Goal: Transaction & Acquisition: Purchase product/service

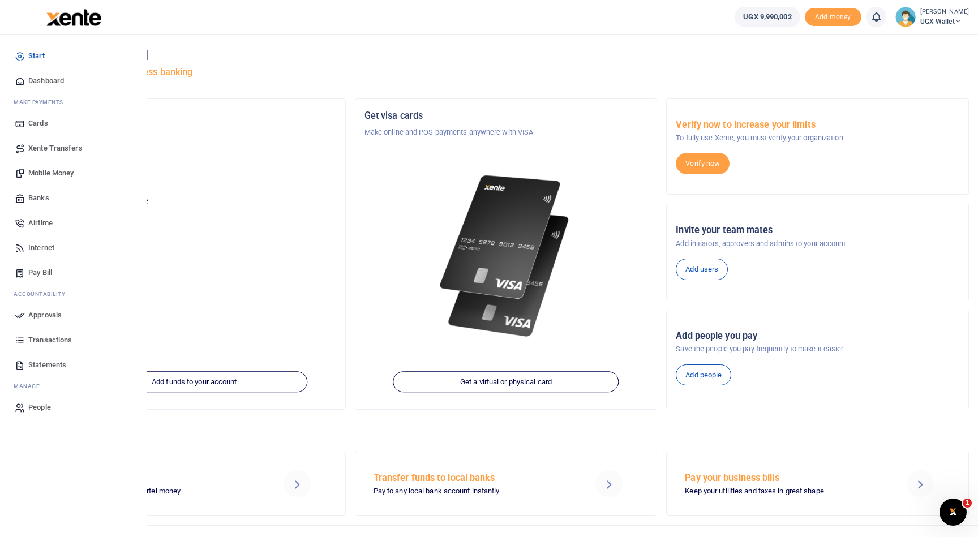
click at [55, 170] on span "Mobile Money" at bounding box center [50, 172] width 45 height 11
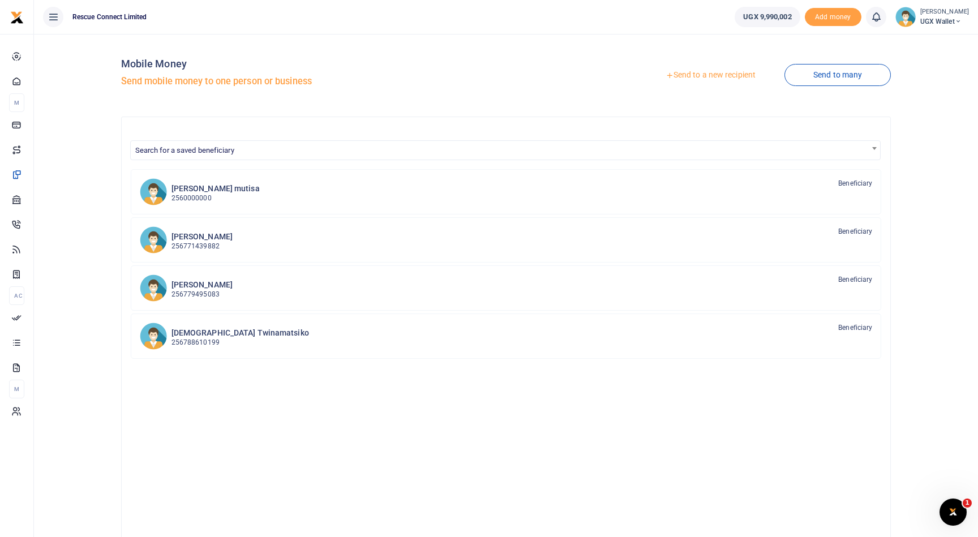
click at [700, 74] on link "Send to a new recipient" at bounding box center [711, 75] width 148 height 20
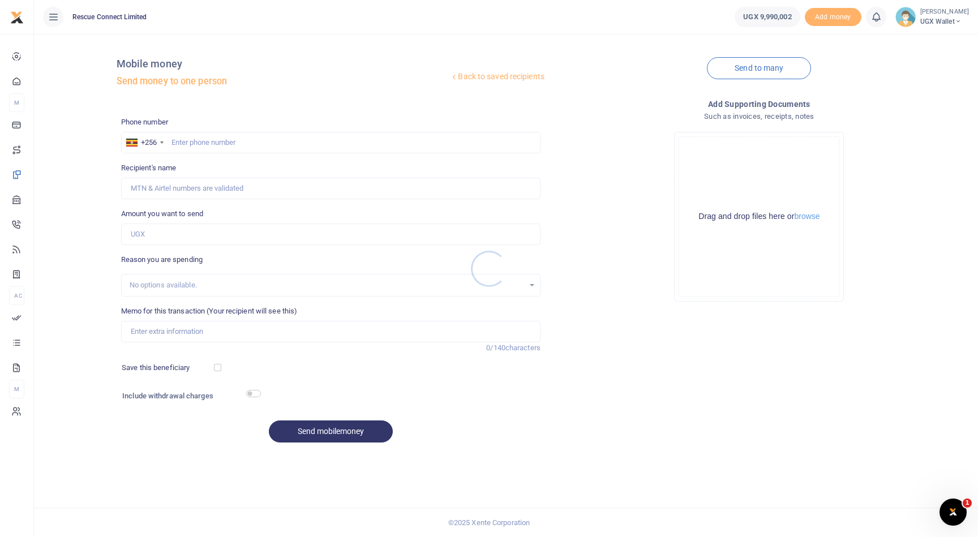
click at [187, 182] on div at bounding box center [489, 268] width 978 height 537
click at [232, 143] on input "text" at bounding box center [330, 143] width 419 height 22
paste input "766918818"
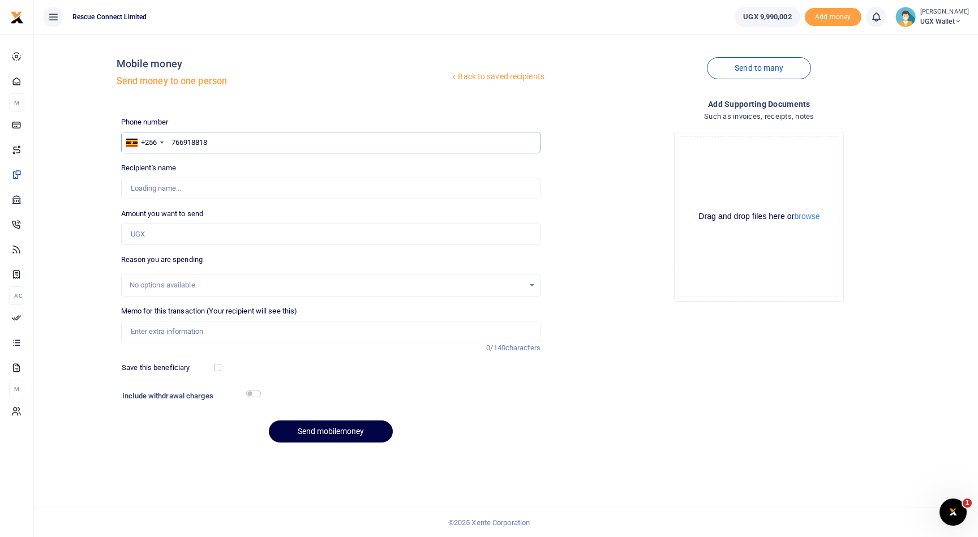
type input "766918818"
type input "Daniel Sausi Busingye"
click at [242, 193] on input "Daniel Sausi Busingye" at bounding box center [330, 189] width 419 height 22
click at [403, 276] on div "No options available." at bounding box center [330, 285] width 419 height 23
click at [193, 237] on input "Amount you want to send" at bounding box center [330, 234] width 419 height 22
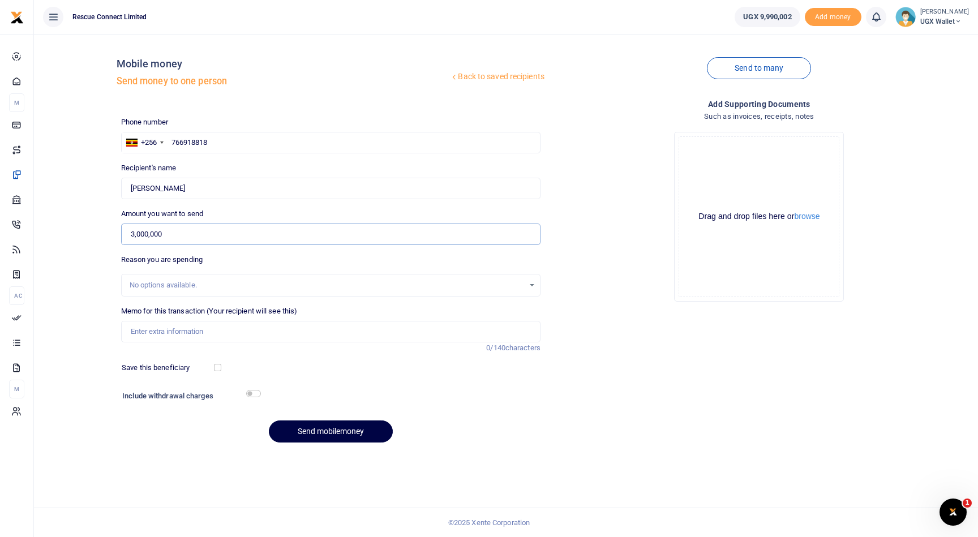
type input "3,000,000"
click at [178, 333] on input "Memo for this transaction (Your recipient will see this)" at bounding box center [330, 332] width 419 height 22
paste input "HNSD25IN 554"
click at [229, 332] on input "DOWNPAYMENT TOPUP FOR HNSD25IN 554" at bounding box center [330, 332] width 419 height 22
type input "DOWNPAYMENT TOPUP FOR INVOICE HNSD25IN 554"
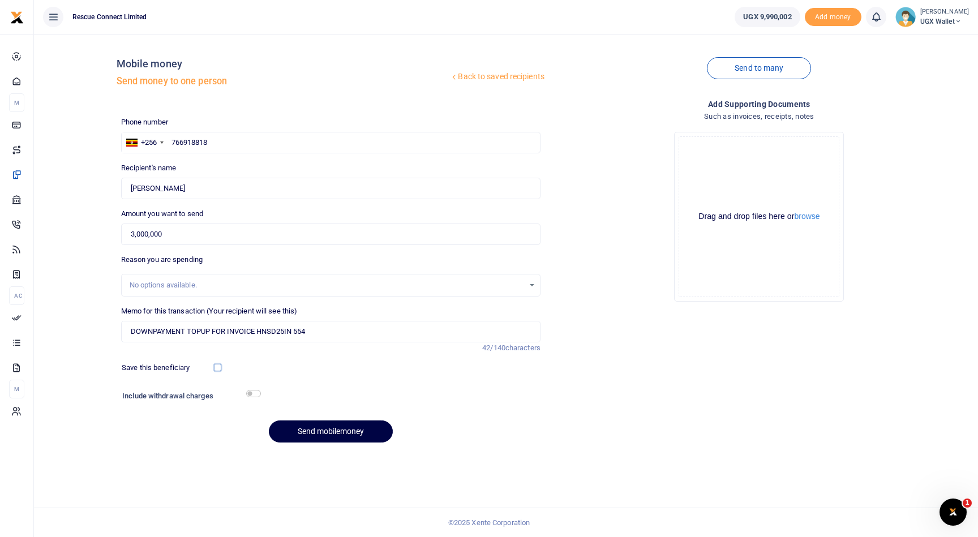
click at [217, 367] on input "checkbox" at bounding box center [217, 367] width 7 height 7
checkbox input "true"
click at [332, 435] on button "Send mobilemoney" at bounding box center [331, 431] width 124 height 22
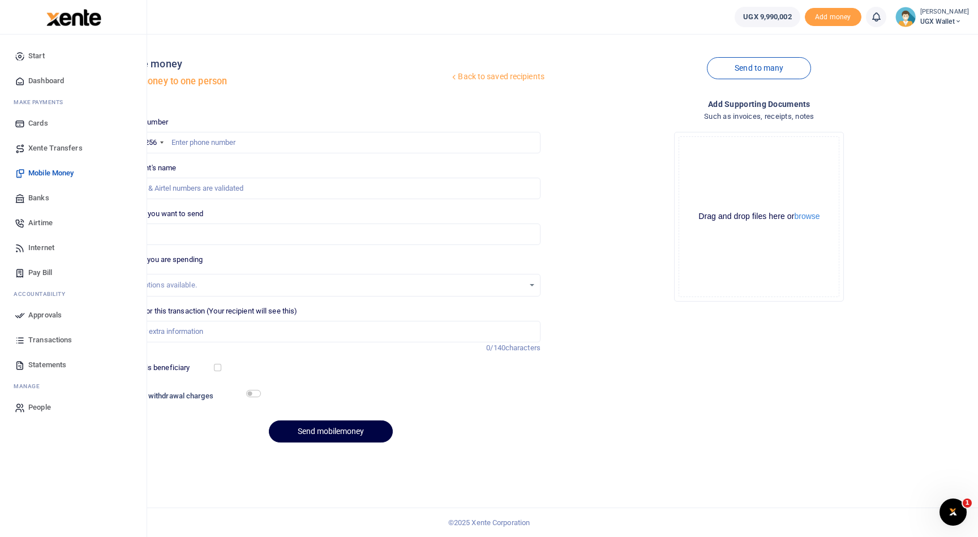
click at [40, 312] on span "Approvals" at bounding box center [44, 314] width 33 height 11
click at [52, 312] on span "Approvals" at bounding box center [44, 314] width 33 height 11
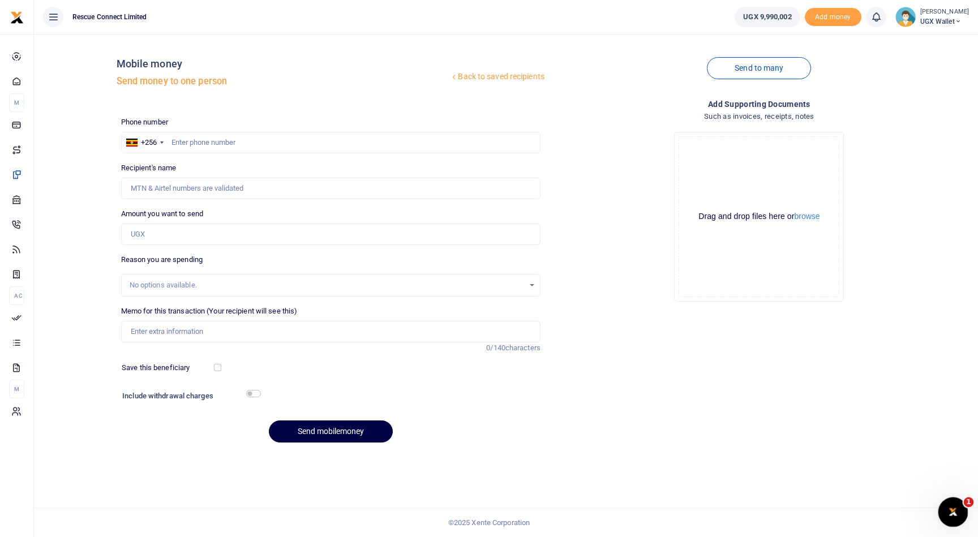
click at [949, 506] on icon "Open Intercom Messenger" at bounding box center [951, 510] width 19 height 19
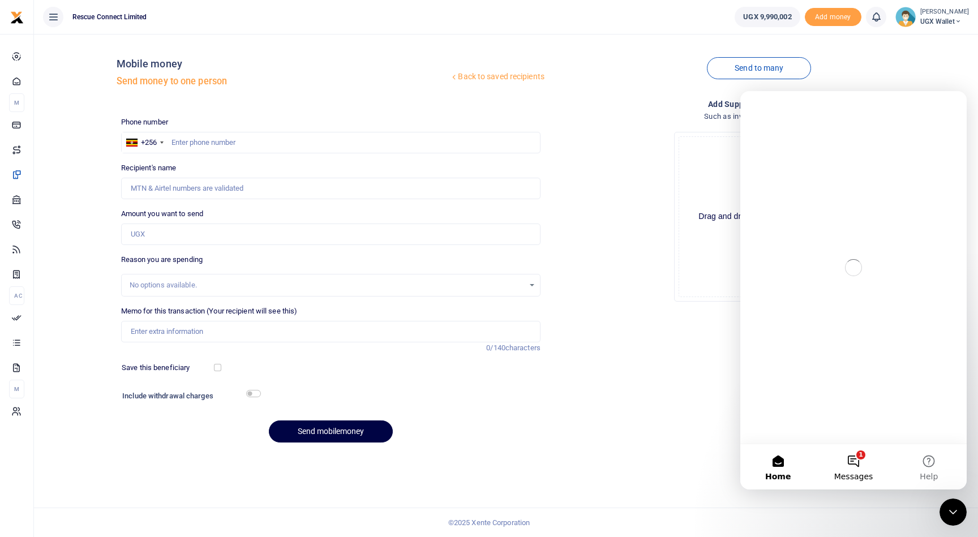
click at [861, 457] on button "1 Messages" at bounding box center [852, 466] width 75 height 45
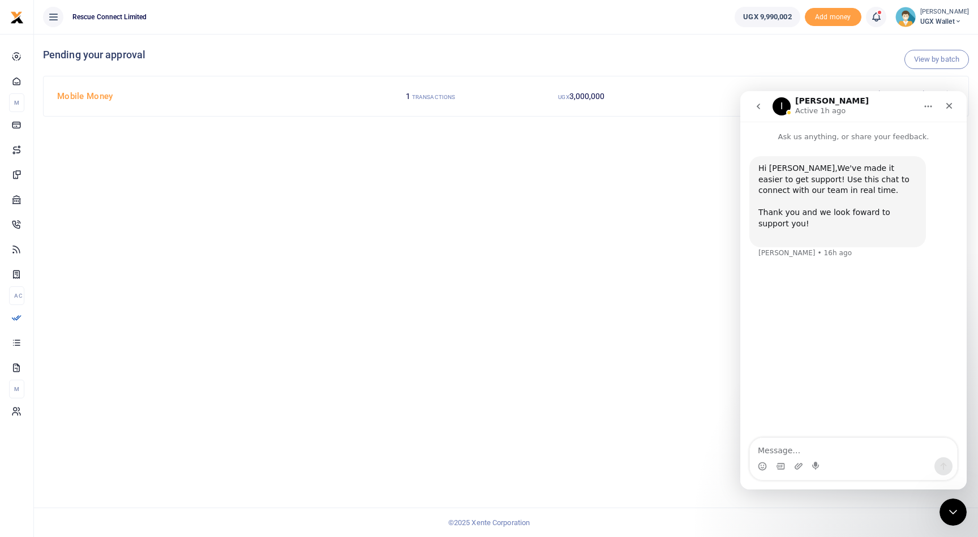
click at [871, 454] on textarea "Message…" at bounding box center [853, 447] width 207 height 19
type textarea "hi can you tell my why my bank transfer was reversed today?"
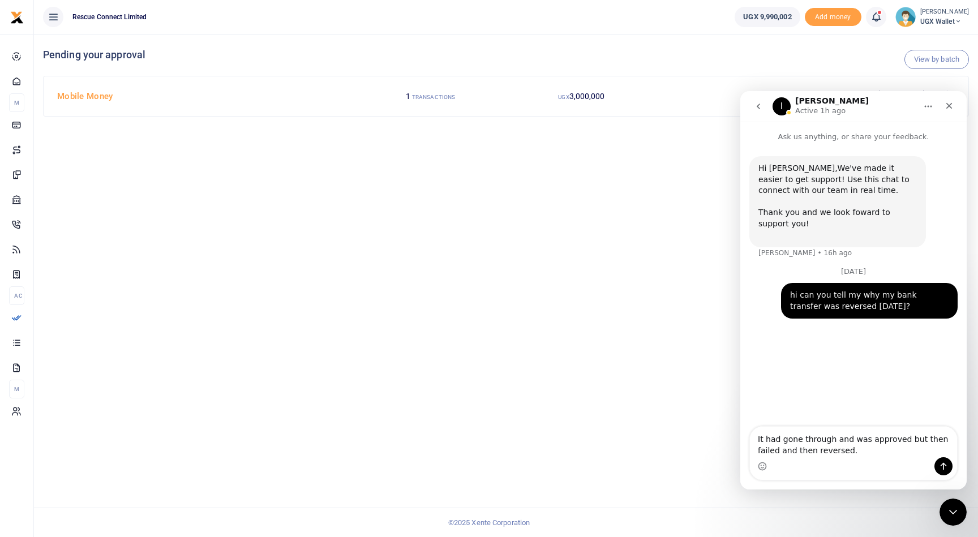
type textarea "It had gone through and was approved but then failed and then reversed."
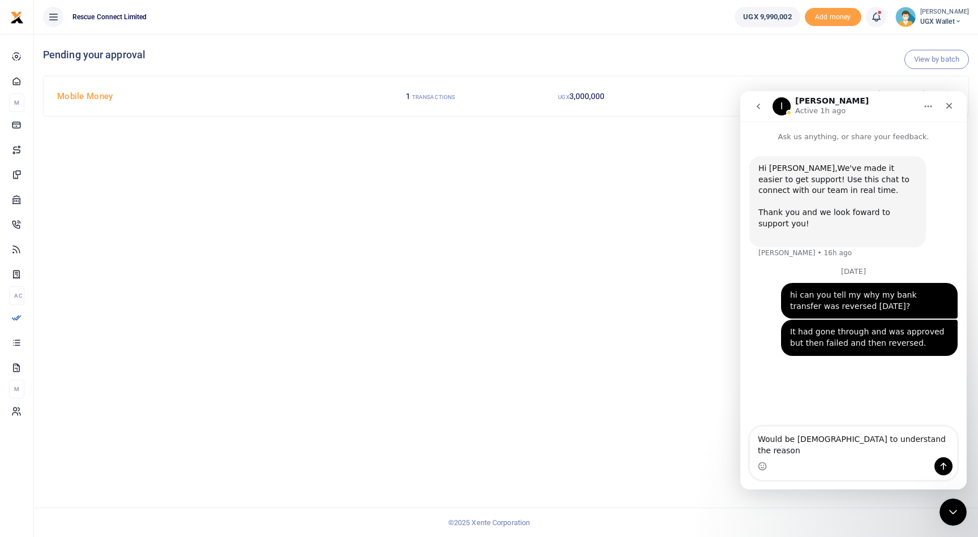
type textarea "Would be god to understand the reason."
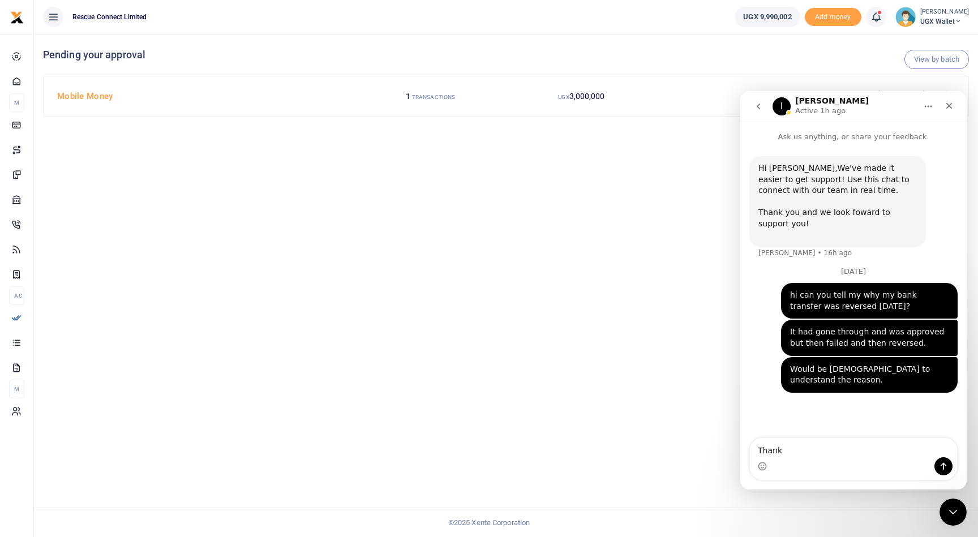
type textarea "Thanks"
click at [944, 105] on icon "Close" at bounding box center [948, 105] width 9 height 9
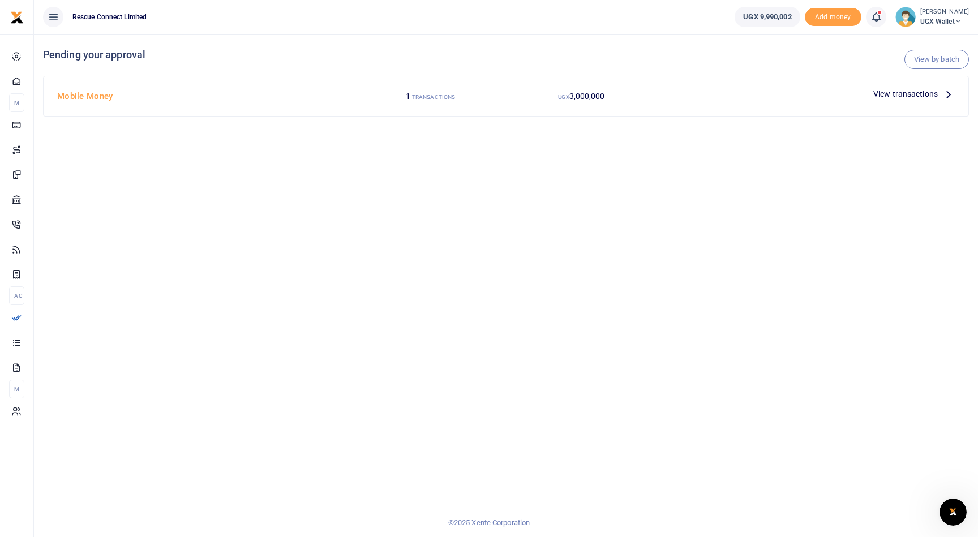
click at [894, 94] on span "View transactions" at bounding box center [905, 94] width 65 height 12
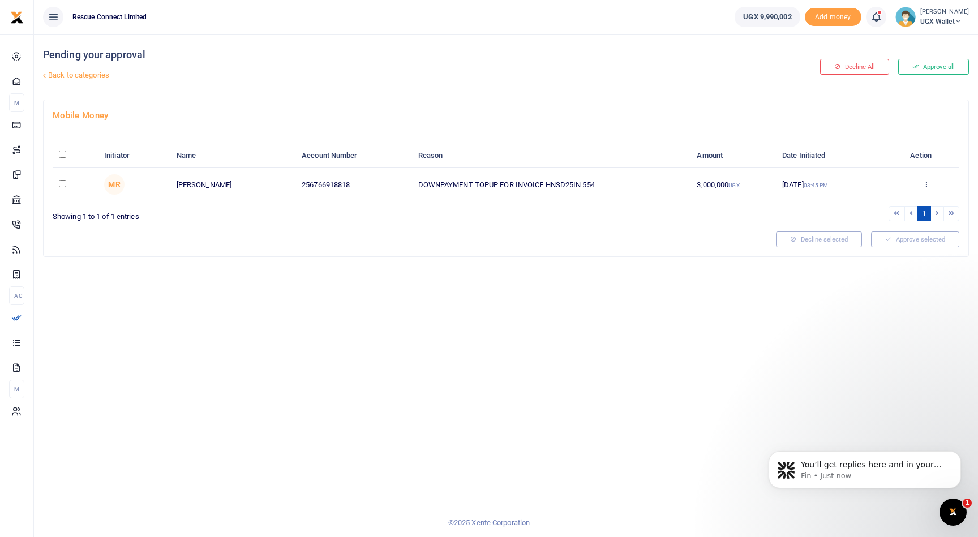
click at [62, 187] on td at bounding box center [75, 184] width 45 height 33
click at [65, 186] on input "checkbox" at bounding box center [62, 183] width 7 height 7
checkbox input "true"
click at [915, 238] on button "Approve selected (1)" at bounding box center [911, 239] width 96 height 16
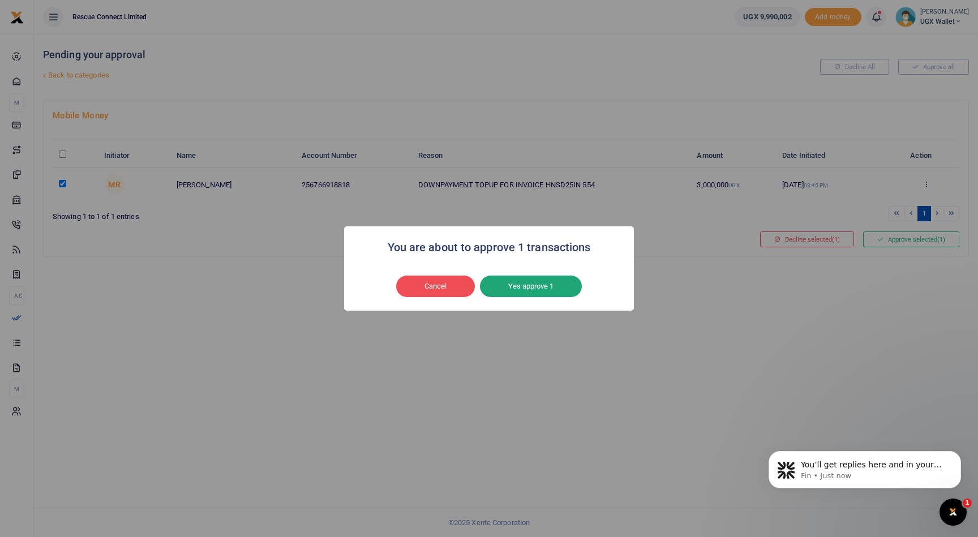
click at [544, 294] on button "Yes approve 1" at bounding box center [531, 287] width 102 height 22
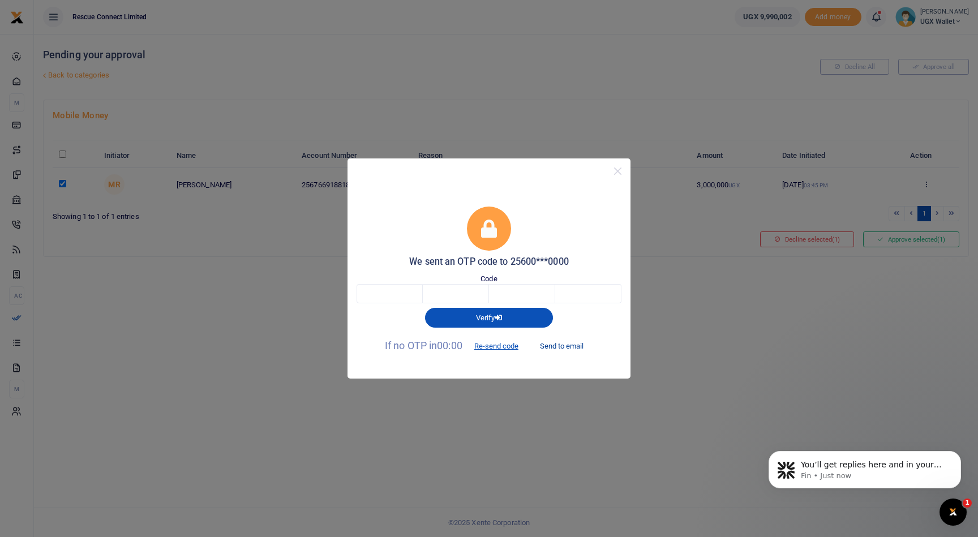
click at [557, 342] on button "Send to email" at bounding box center [561, 346] width 63 height 19
click at [389, 295] on input "text" at bounding box center [389, 293] width 66 height 19
paste input "8"
type input "8"
type input "1"
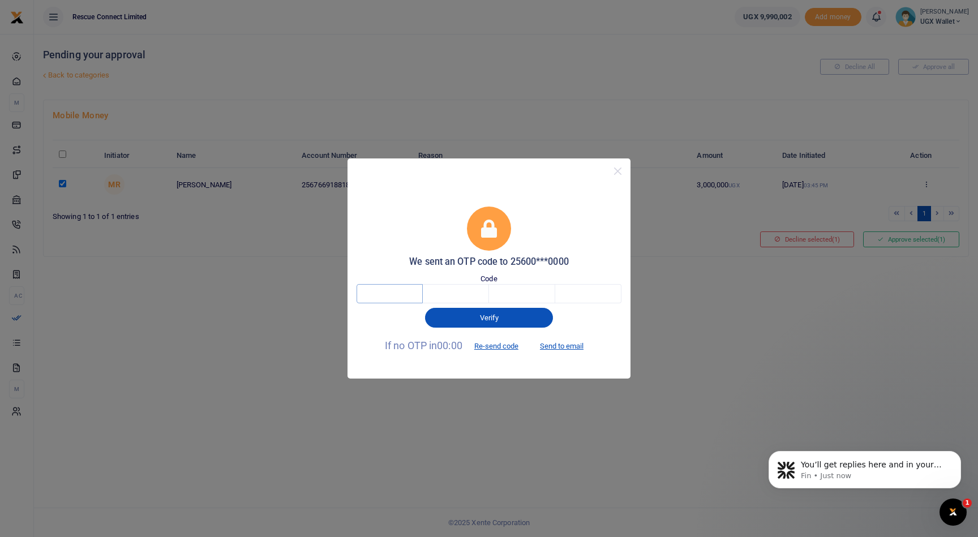
type input "8"
type input "1"
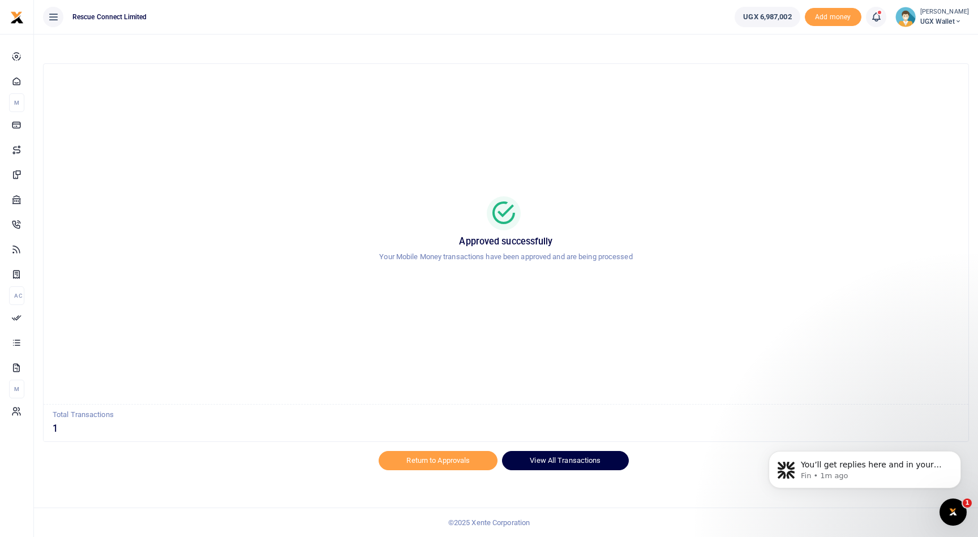
click at [540, 463] on link "View All Transactions" at bounding box center [565, 460] width 126 height 19
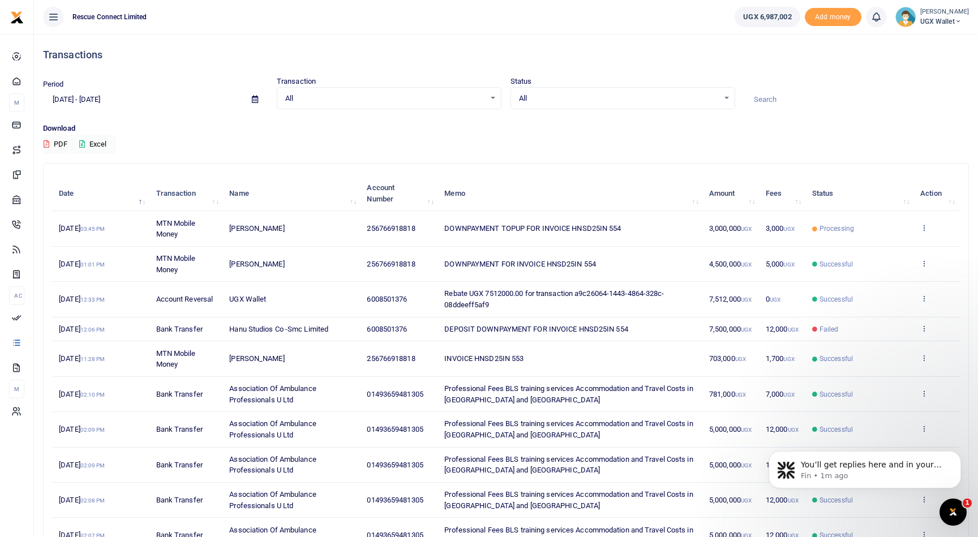
click at [926, 227] on icon at bounding box center [923, 227] width 7 height 8
click at [882, 247] on link "View details" at bounding box center [882, 247] width 89 height 16
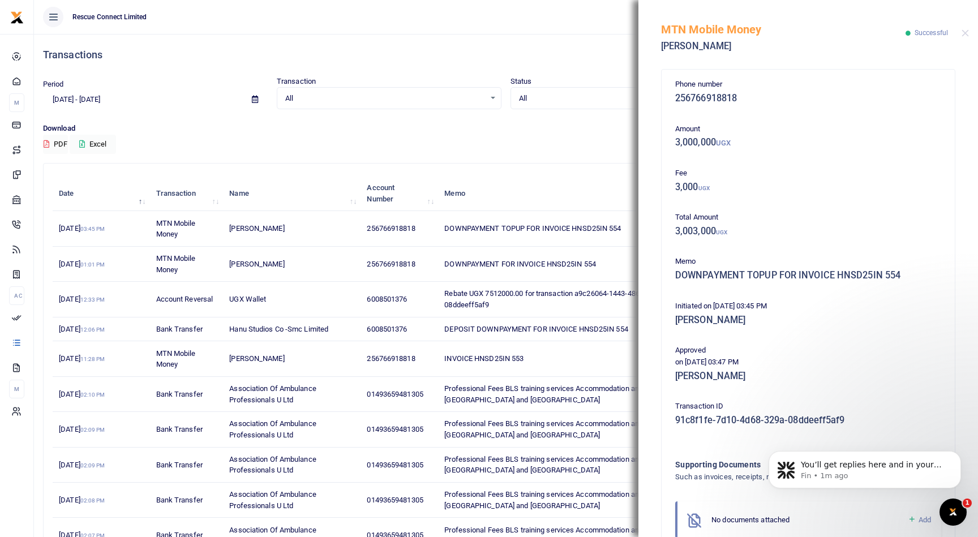
scroll to position [65, 0]
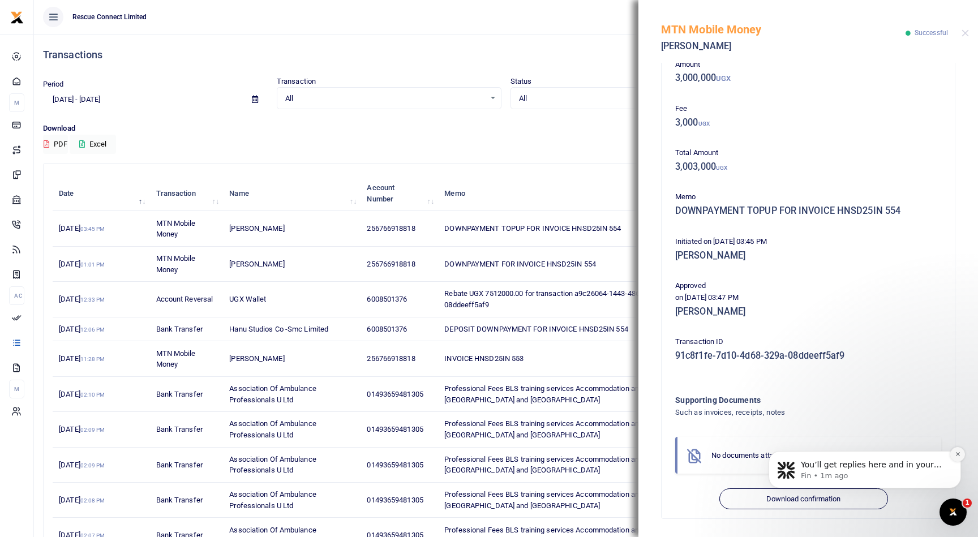
click at [958, 453] on icon "Dismiss notification" at bounding box center [957, 454] width 4 height 4
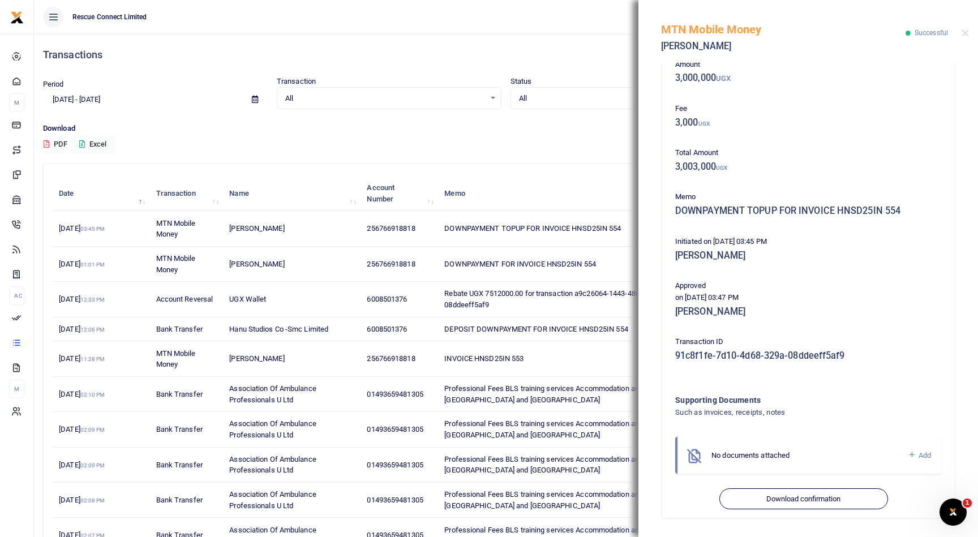
click at [918, 455] on span "Add" at bounding box center [924, 455] width 12 height 8
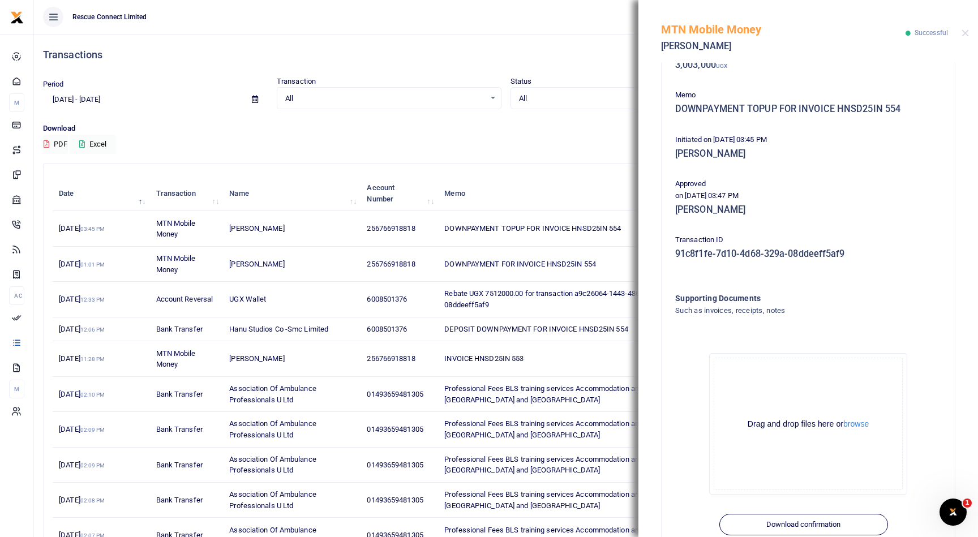
scroll to position [192, 0]
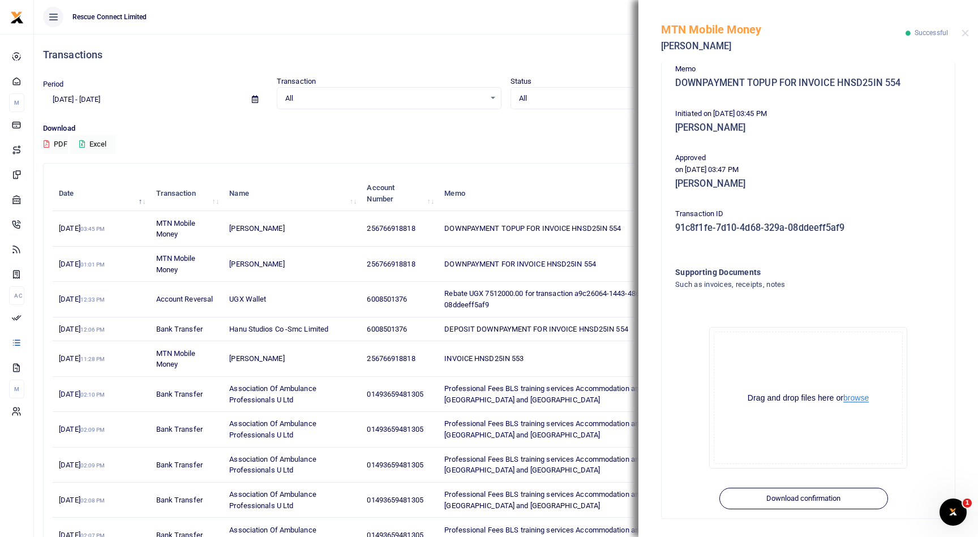
click at [868, 398] on button "browse" at bounding box center [855, 398] width 25 height 8
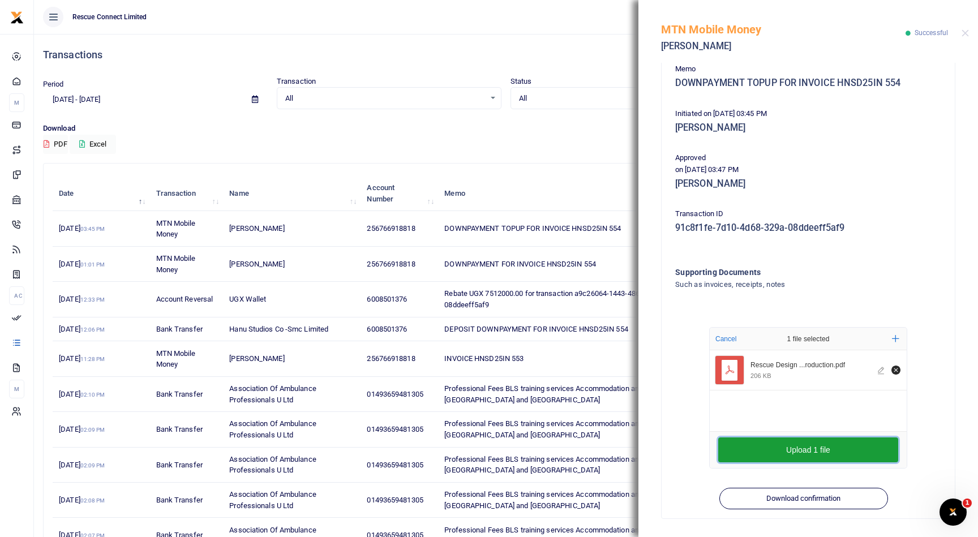
click at [840, 448] on button "Upload 1 file" at bounding box center [808, 449] width 180 height 25
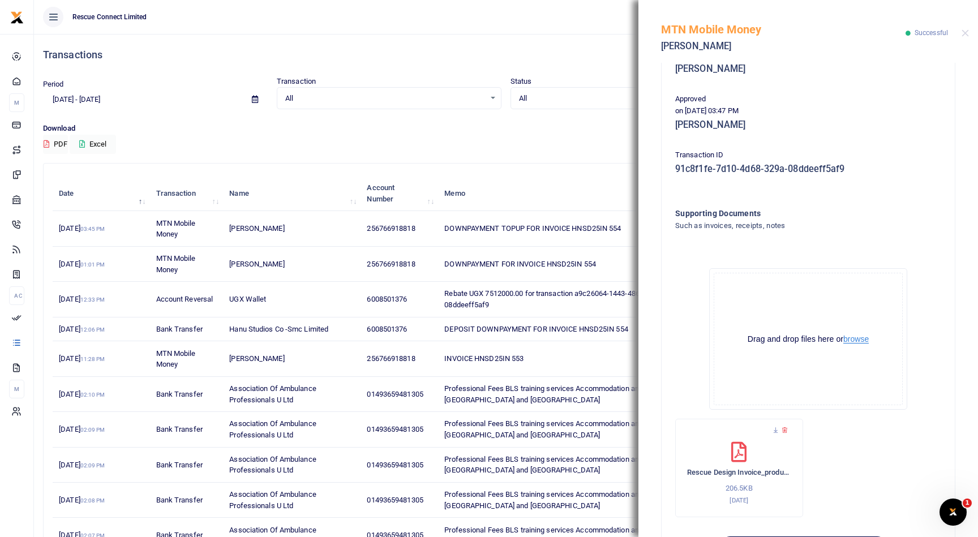
scroll to position [300, 0]
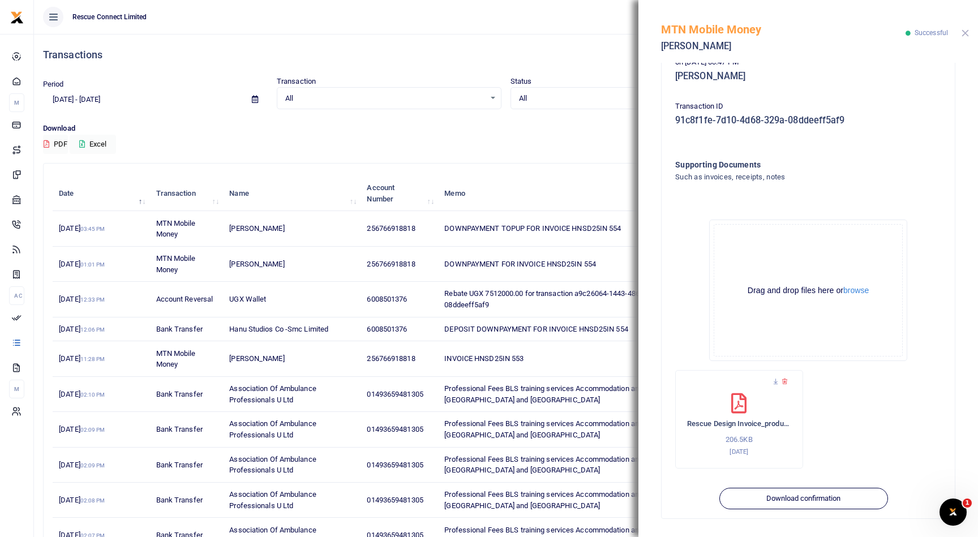
click at [966, 31] on button "Close" at bounding box center [964, 32] width 7 height 7
